Goal: Task Accomplishment & Management: Use online tool/utility

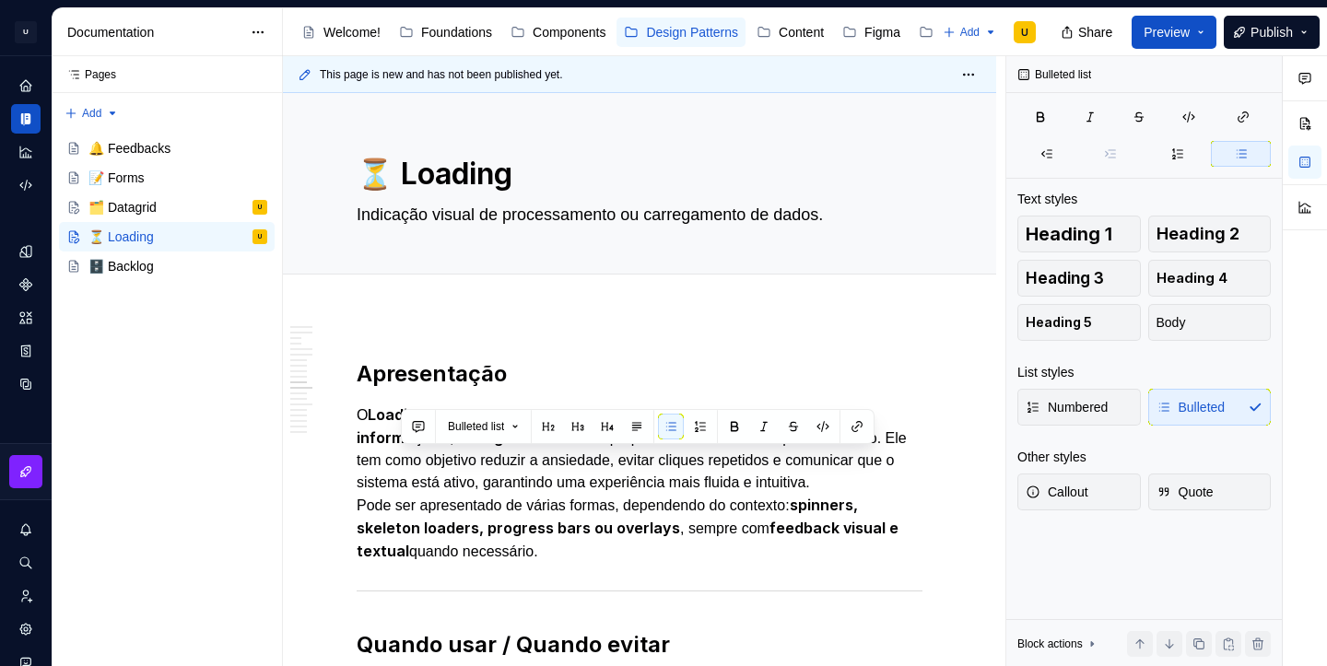
scroll to position [3427, 0]
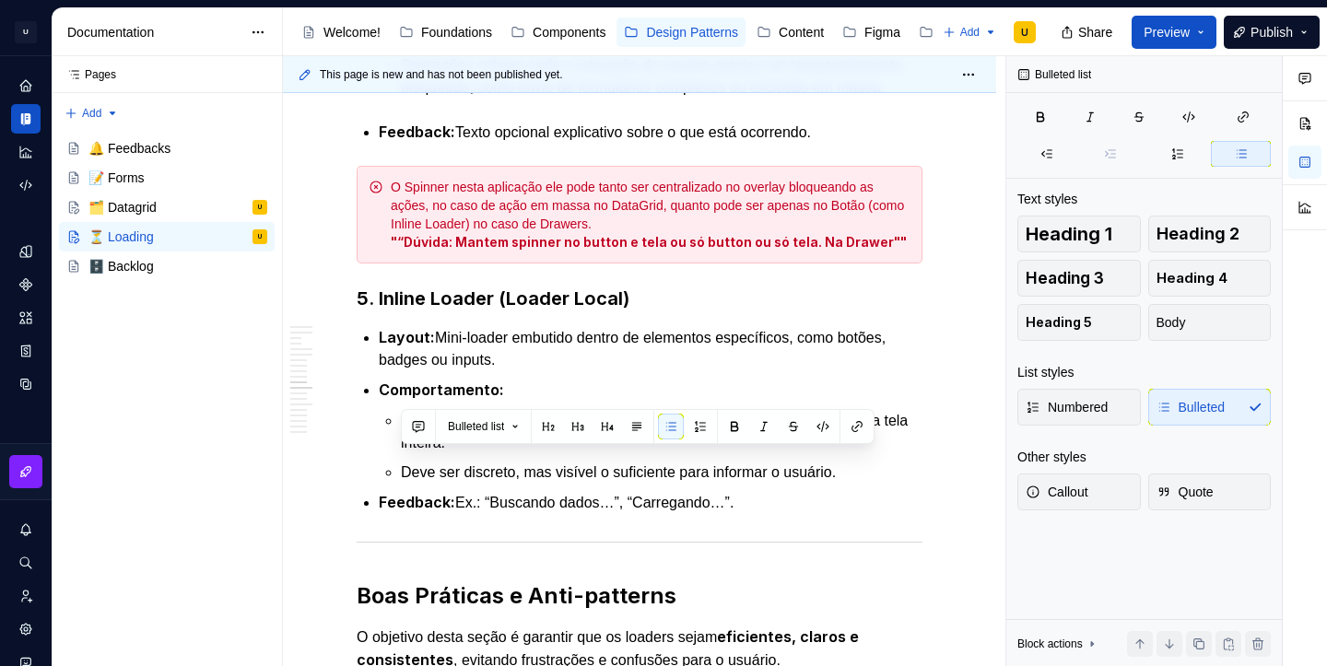
click at [1194, 37] on button "Preview" at bounding box center [1174, 32] width 85 height 33
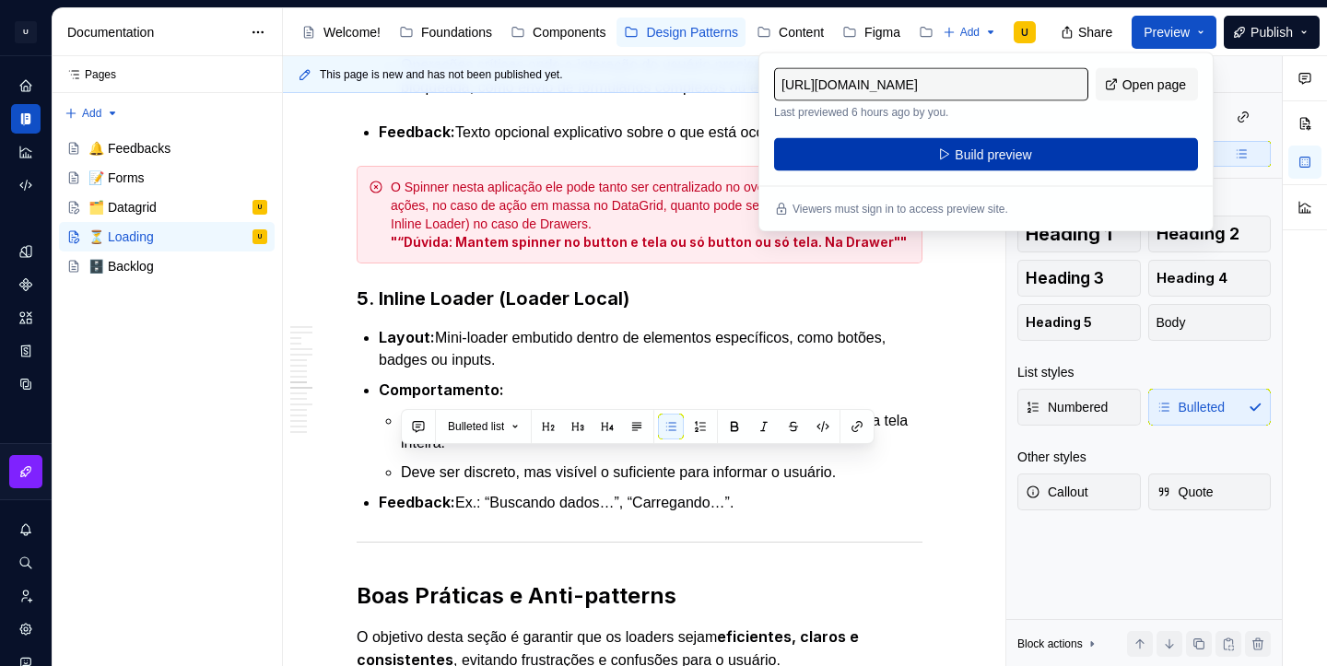
click at [1099, 147] on button "Build preview" at bounding box center [986, 154] width 424 height 33
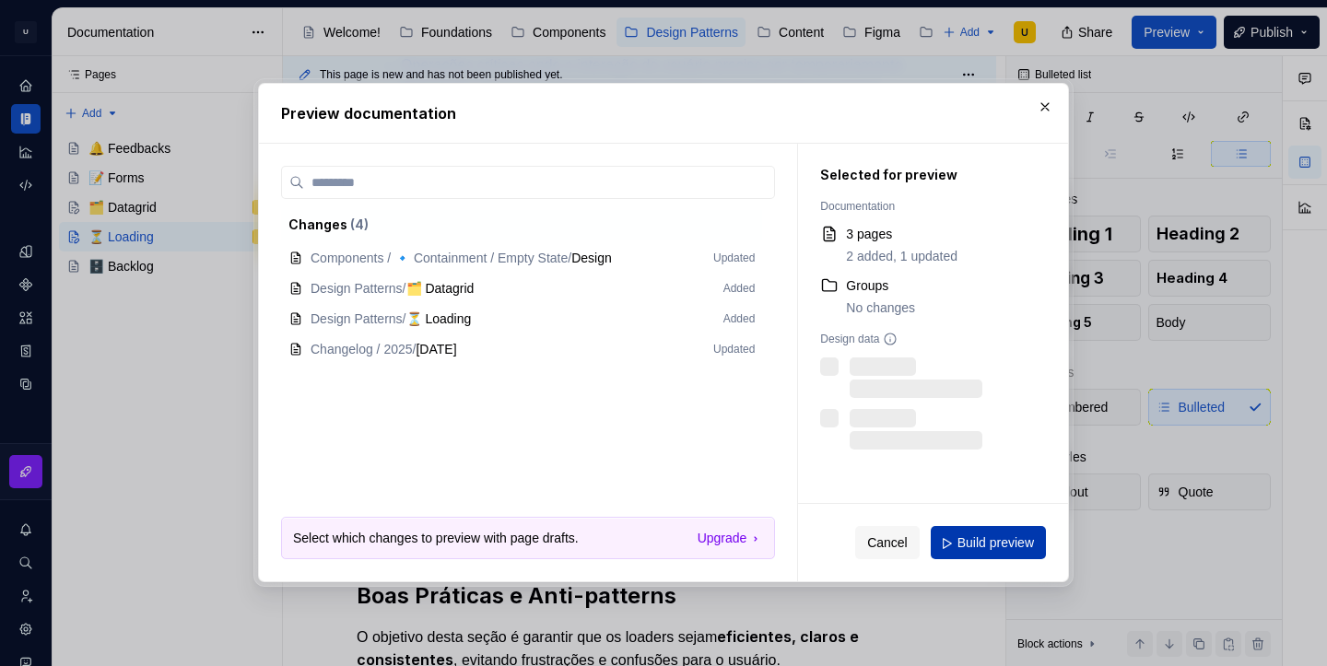
click at [980, 537] on span "Build preview" at bounding box center [996, 544] width 76 height 18
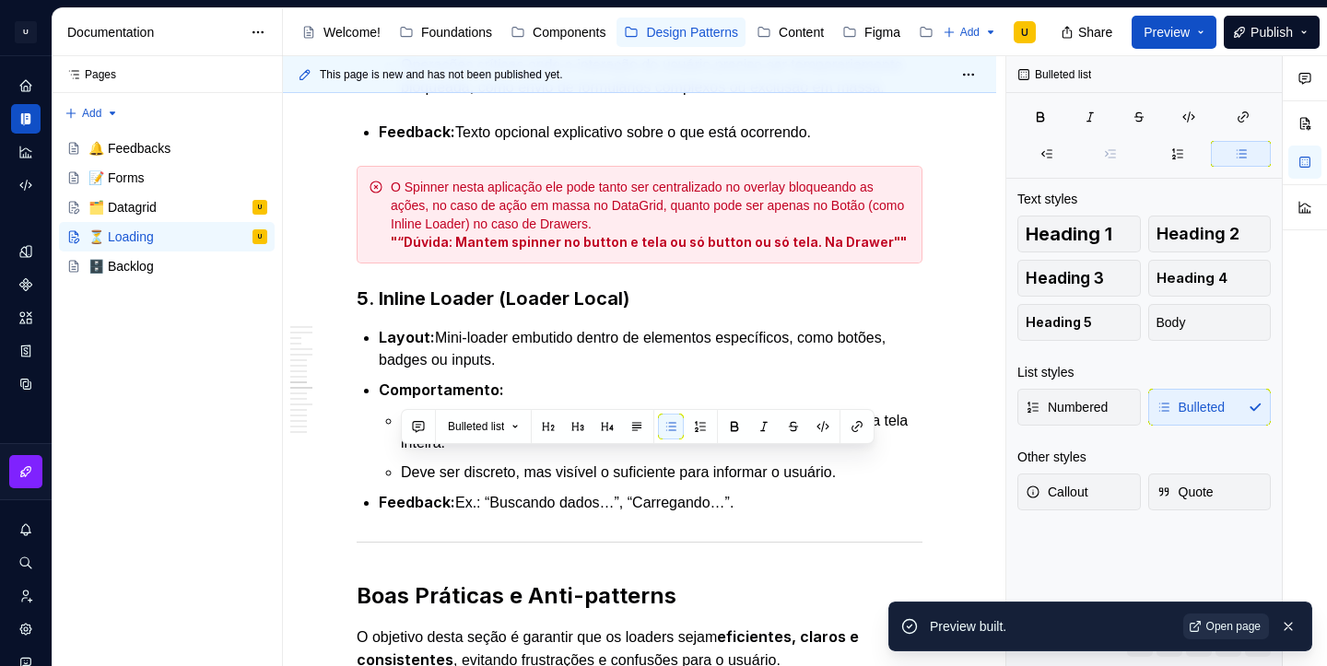
click at [1213, 617] on link "Open page" at bounding box center [1226, 627] width 86 height 26
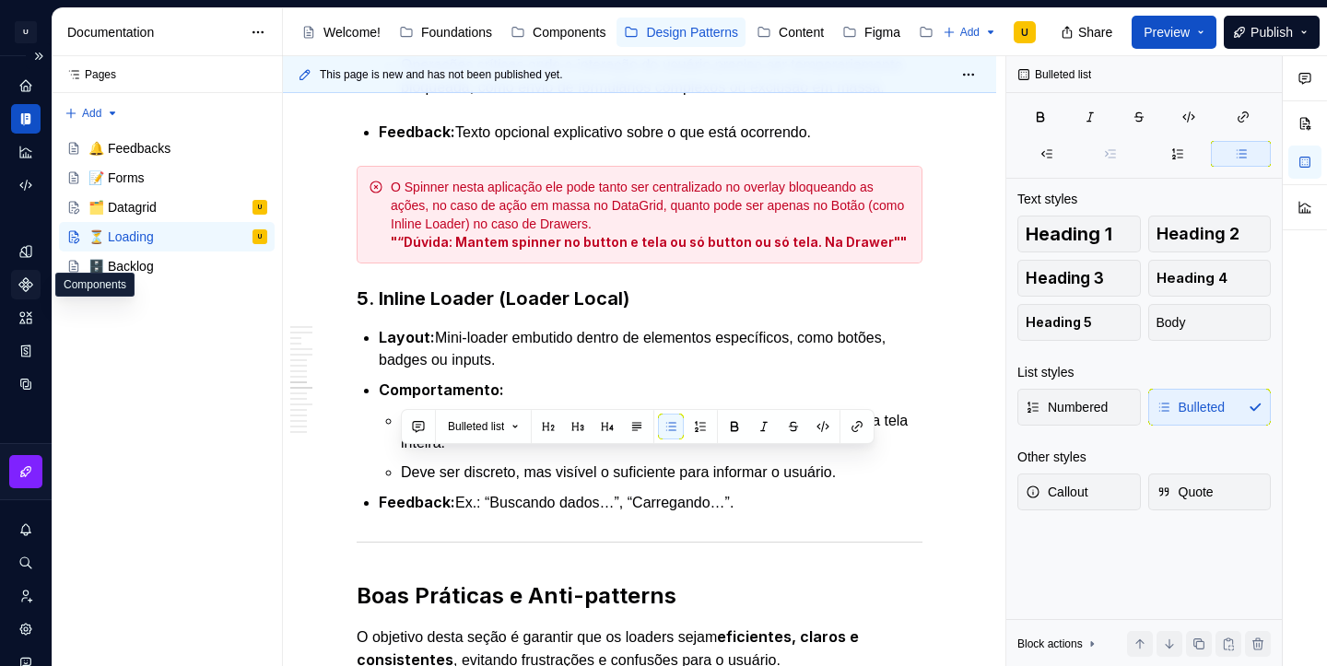
click at [28, 281] on icon "Components" at bounding box center [25, 284] width 13 height 13
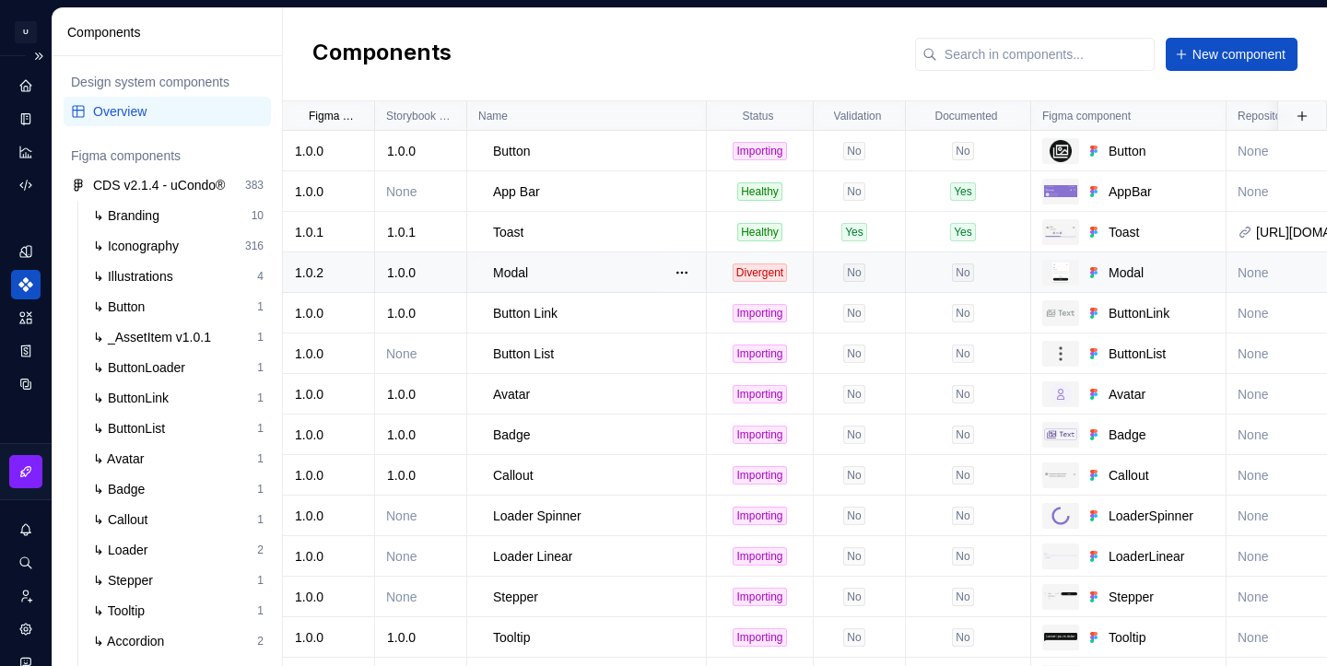
click at [423, 276] on div "1.0.0" at bounding box center [420, 273] width 89 height 18
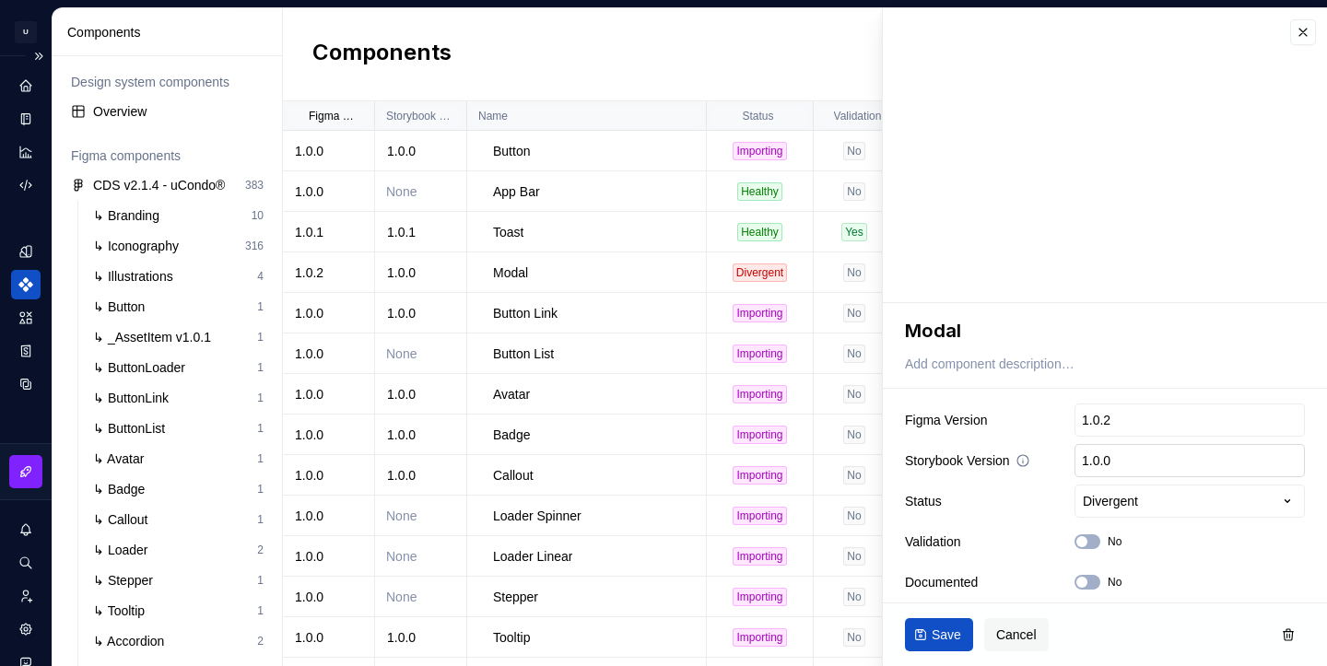
click at [1136, 469] on input "1.0.0" at bounding box center [1190, 460] width 230 height 33
type textarea "*"
type input "1.0."
type textarea "*"
type input "1.0.2"
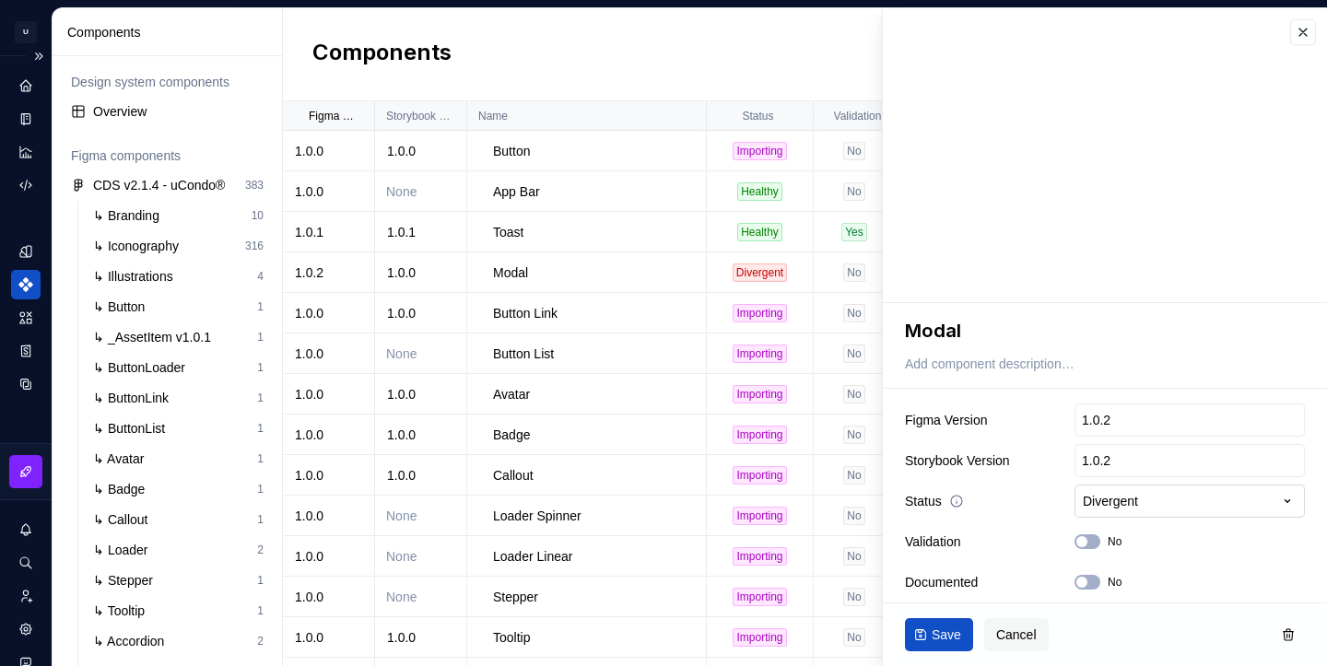
click at [1198, 495] on html "U Clarice.DS U Design system data Components Design system components Overview …" at bounding box center [663, 333] width 1327 height 666
type textarea "*"
select select "**********"
click at [947, 638] on span "Save" at bounding box center [946, 635] width 29 height 18
type textarea "*"
